Goal: Task Accomplishment & Management: Manage account settings

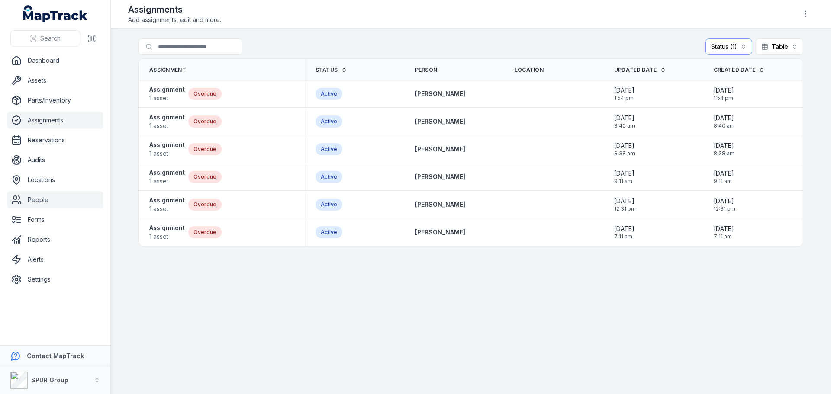
click at [39, 202] on link "People" at bounding box center [55, 199] width 96 height 17
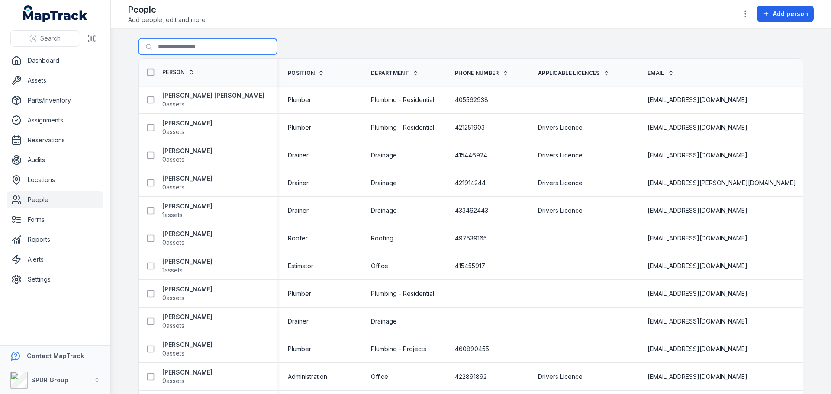
click at [179, 48] on input "Search for people" at bounding box center [207, 47] width 138 height 16
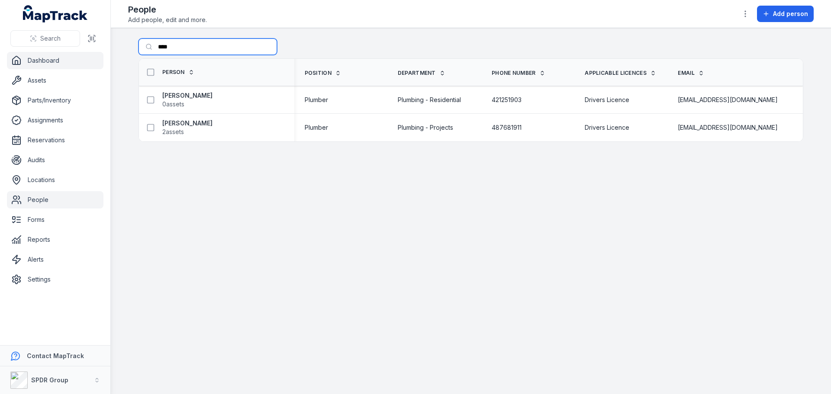
drag, startPoint x: 185, startPoint y: 51, endPoint x: 71, endPoint y: 66, distance: 115.2
click at [97, 61] on div "Search Dashboard Assets Parts/Inventory Assignments Reservations Audits Locatio…" at bounding box center [415, 197] width 831 height 394
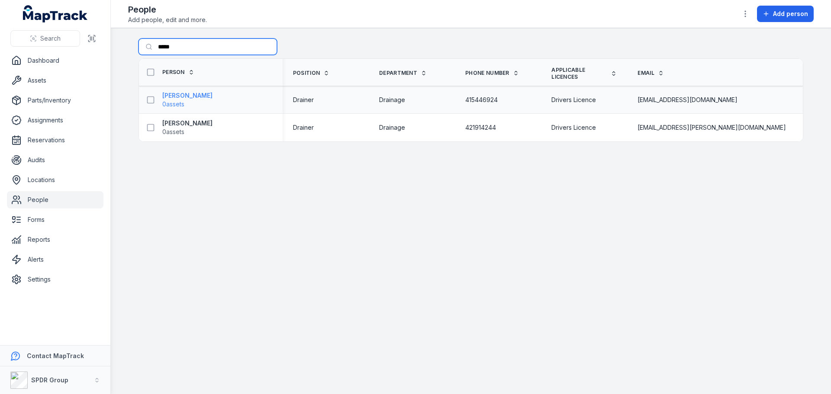
type input "*****"
click at [181, 95] on strong "[PERSON_NAME]" at bounding box center [187, 95] width 50 height 9
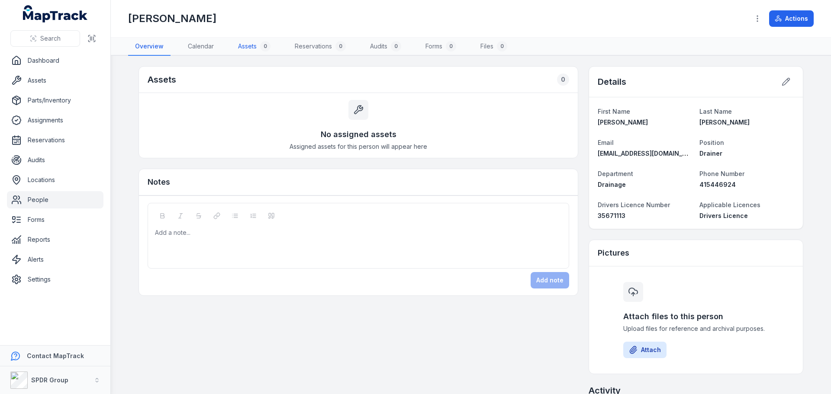
click at [248, 40] on link "Assets 0" at bounding box center [254, 47] width 46 height 18
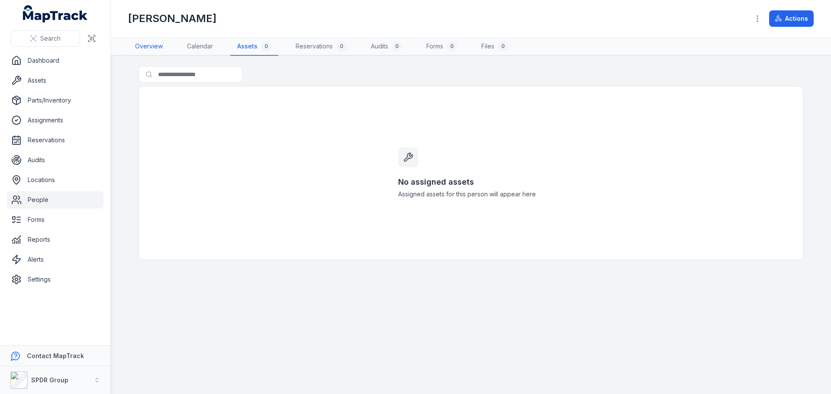
click at [144, 50] on link "Overview" at bounding box center [149, 47] width 42 height 18
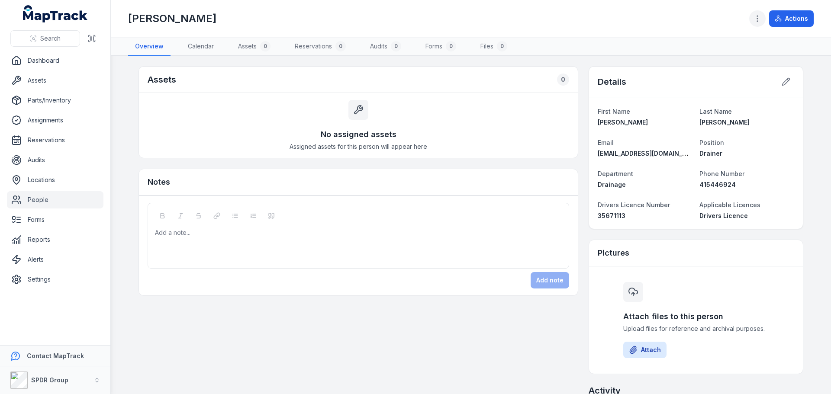
click at [758, 20] on icon "button" at bounding box center [757, 18] width 9 height 9
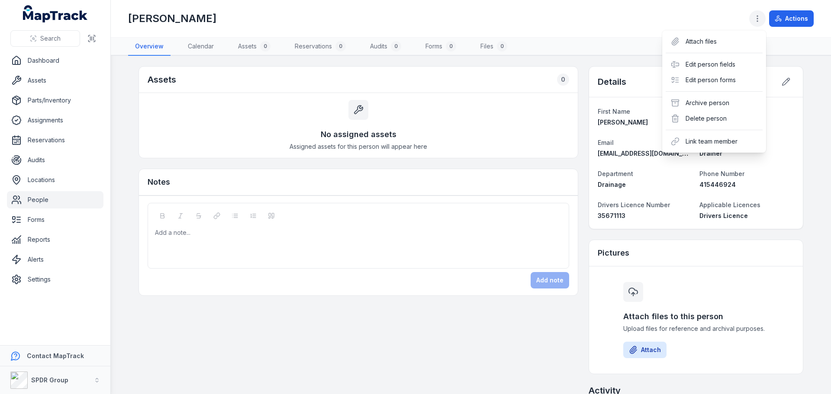
click at [757, 19] on icon "button" at bounding box center [757, 18] width 9 height 9
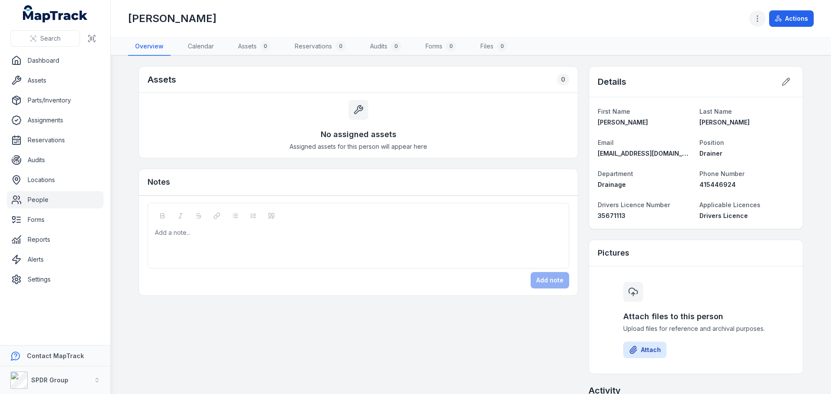
click at [758, 18] on icon "button" at bounding box center [757, 18] width 9 height 9
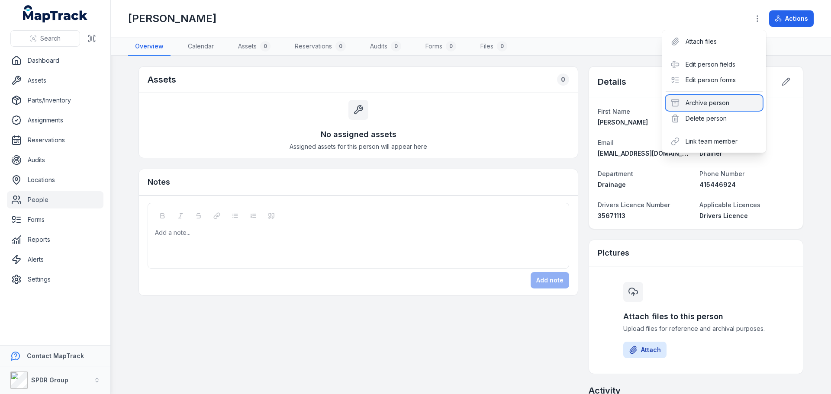
click at [709, 102] on div "Archive person" at bounding box center [713, 103] width 97 height 16
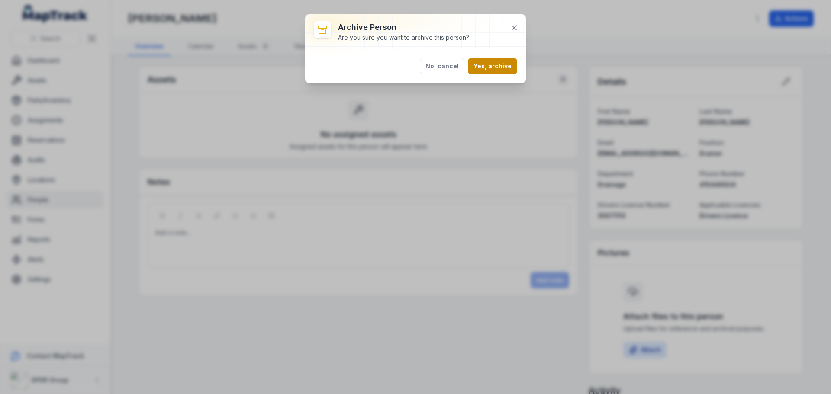
click at [495, 62] on button "Yes, archive" at bounding box center [492, 66] width 49 height 16
